Goal: Obtain resource: Download file/media

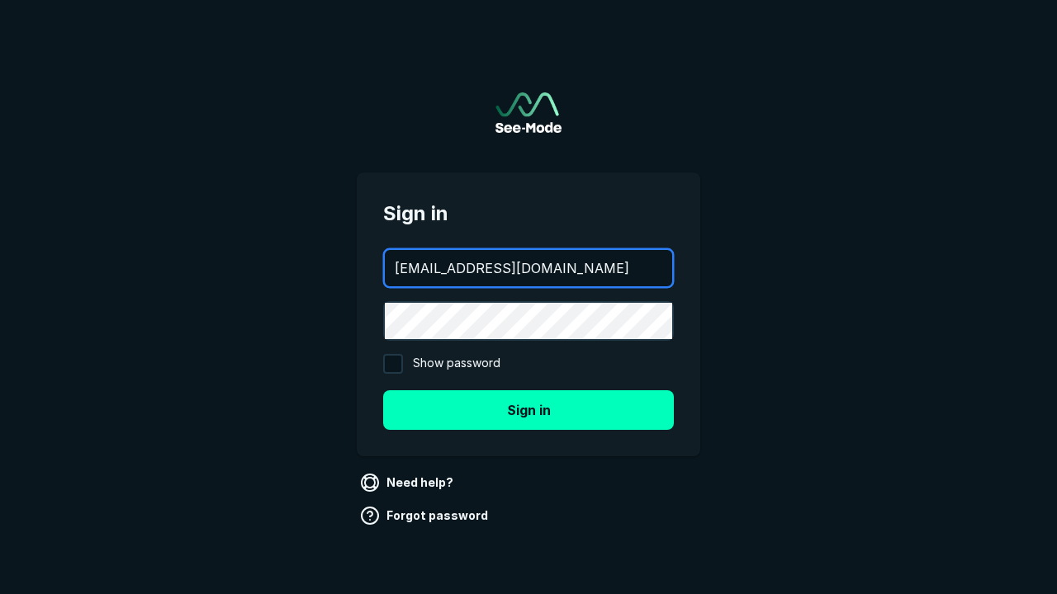
type input "[EMAIL_ADDRESS][DOMAIN_NAME]"
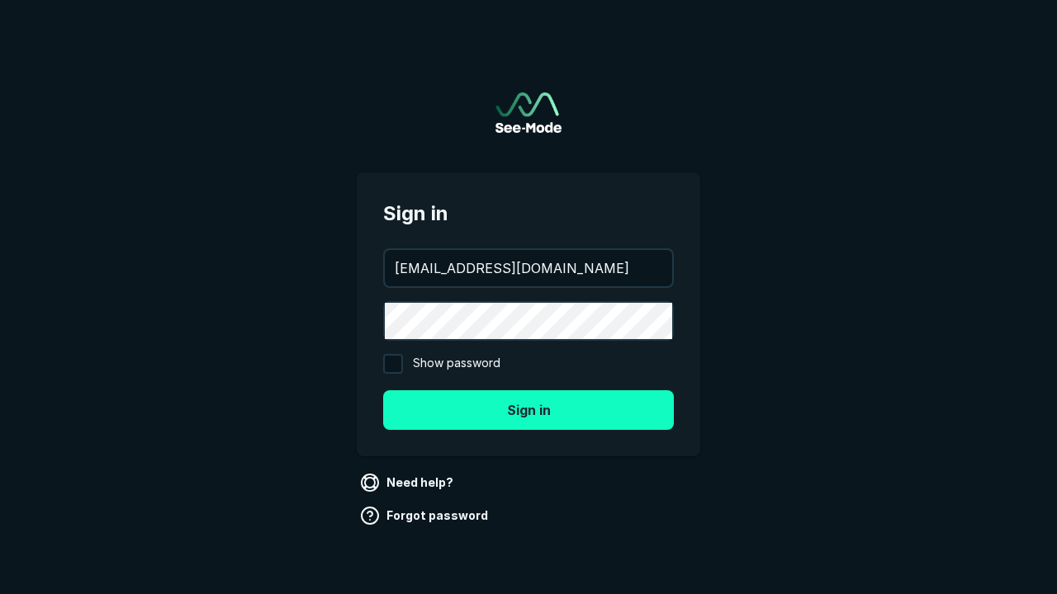
click at [528, 410] on button "Sign in" at bounding box center [528, 411] width 291 height 40
